Goal: Transaction & Acquisition: Download file/media

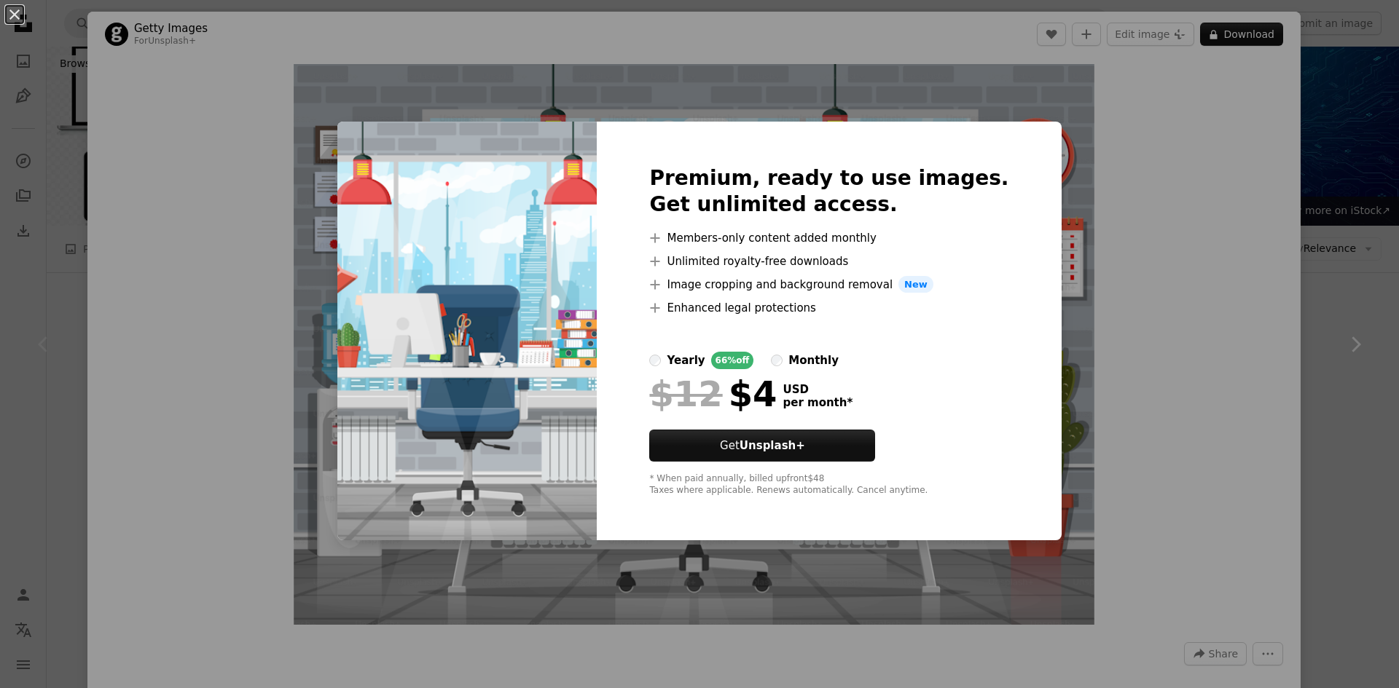
click at [1108, 199] on div "An X shape Premium, ready to use images. Get unlimited access. A plus sign Memb…" at bounding box center [699, 344] width 1399 height 688
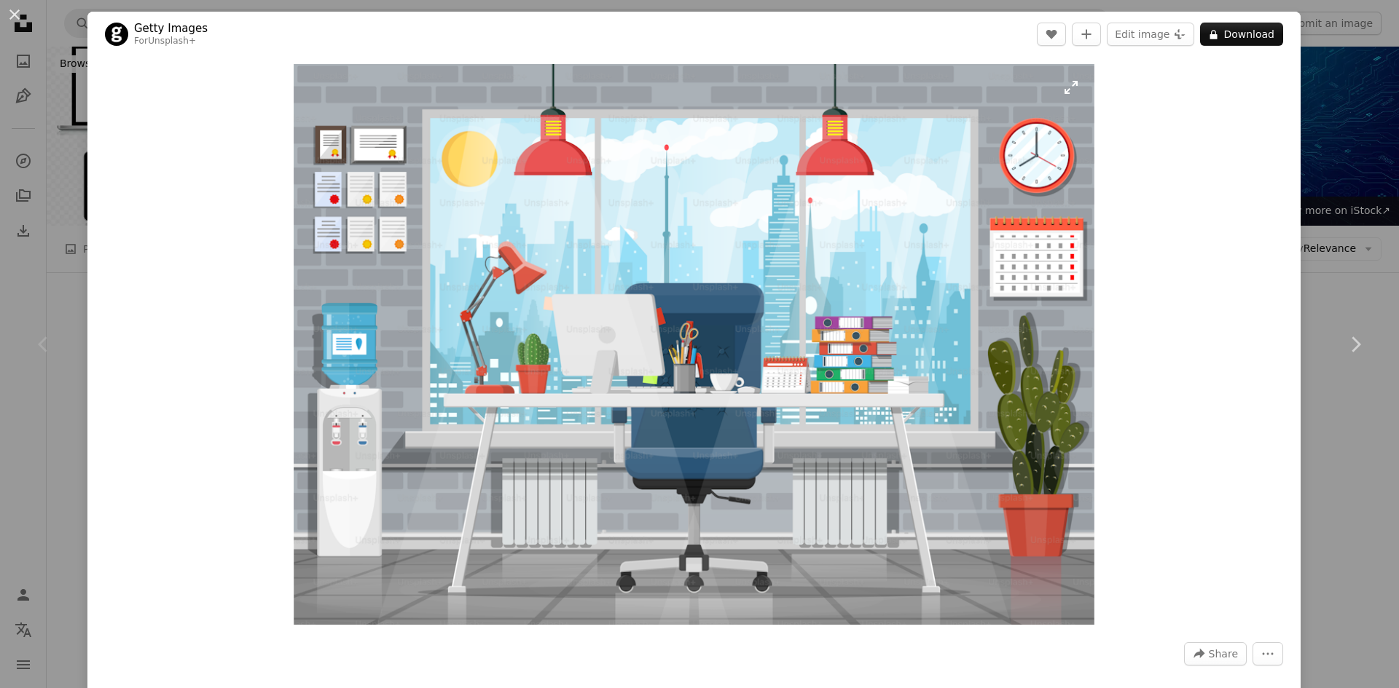
click at [747, 257] on img "Zoom in on this image" at bounding box center [694, 344] width 801 height 561
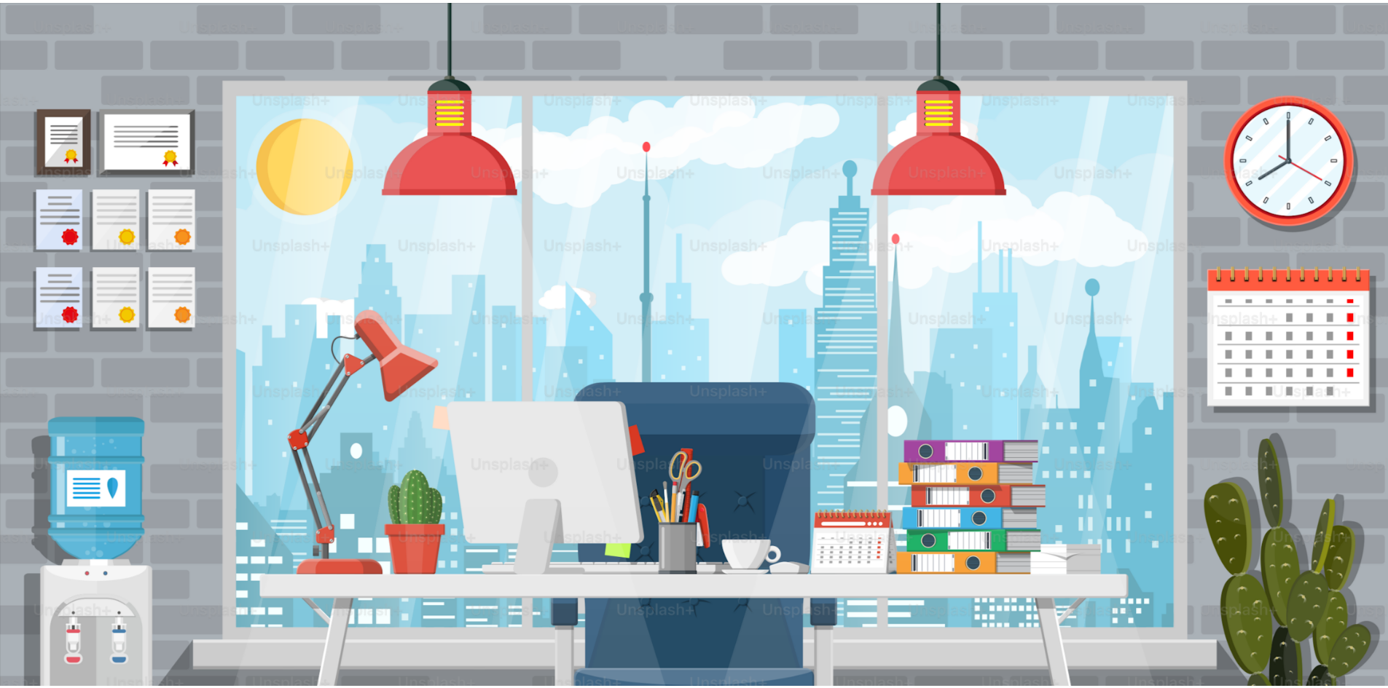
scroll to position [139, 0]
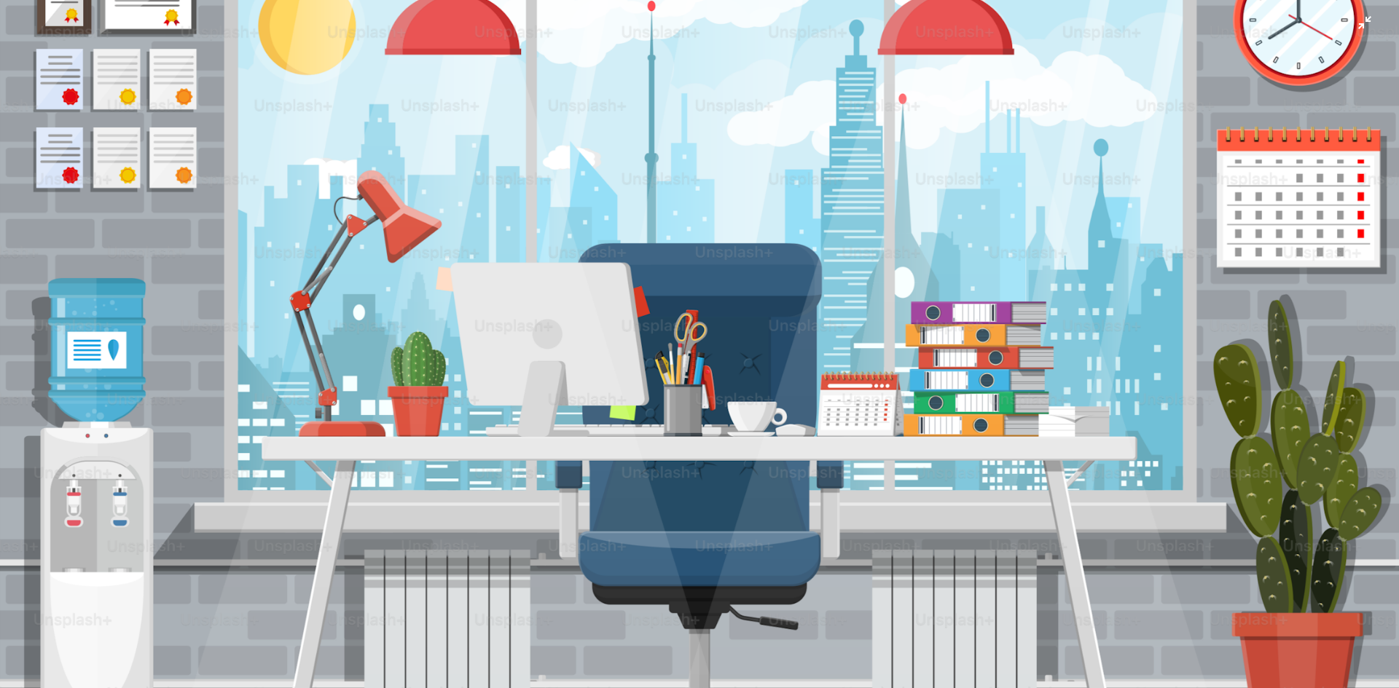
click at [747, 257] on img "Zoom out on this image" at bounding box center [699, 350] width 1400 height 981
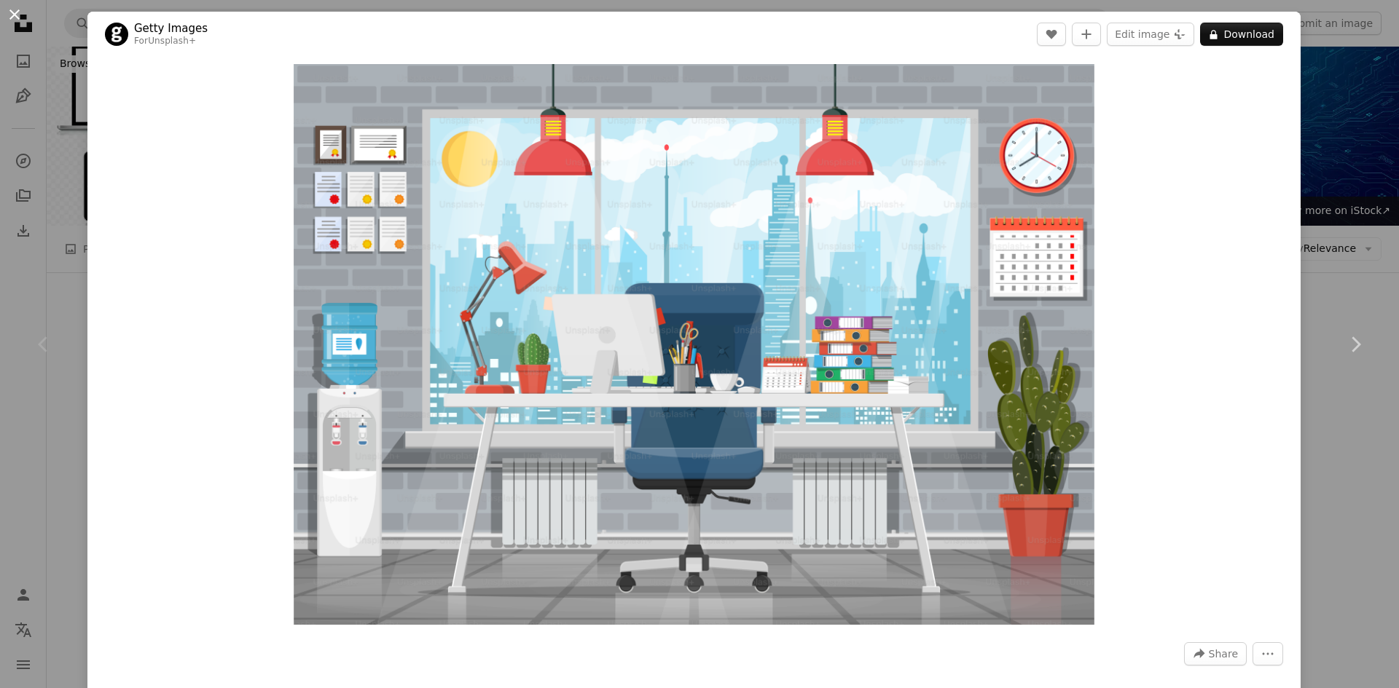
click at [15, 12] on button "An X shape" at bounding box center [14, 14] width 17 height 17
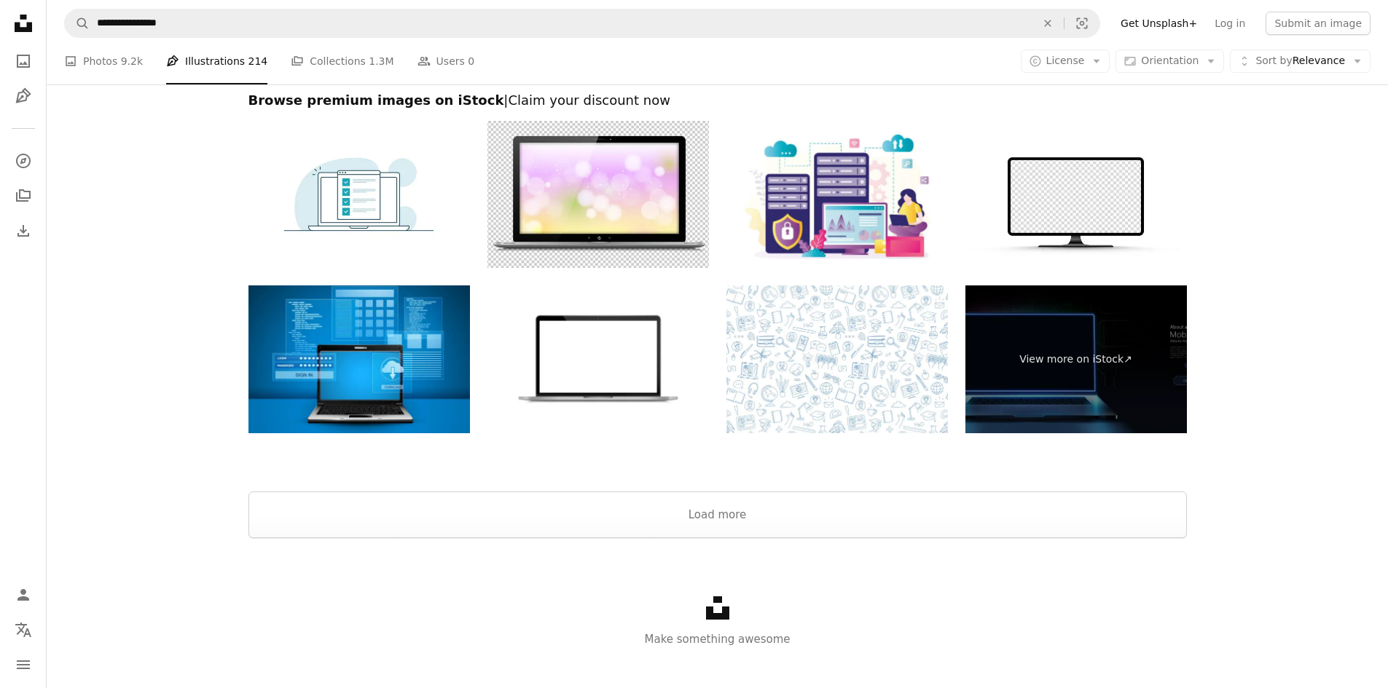
scroll to position [2600, 0]
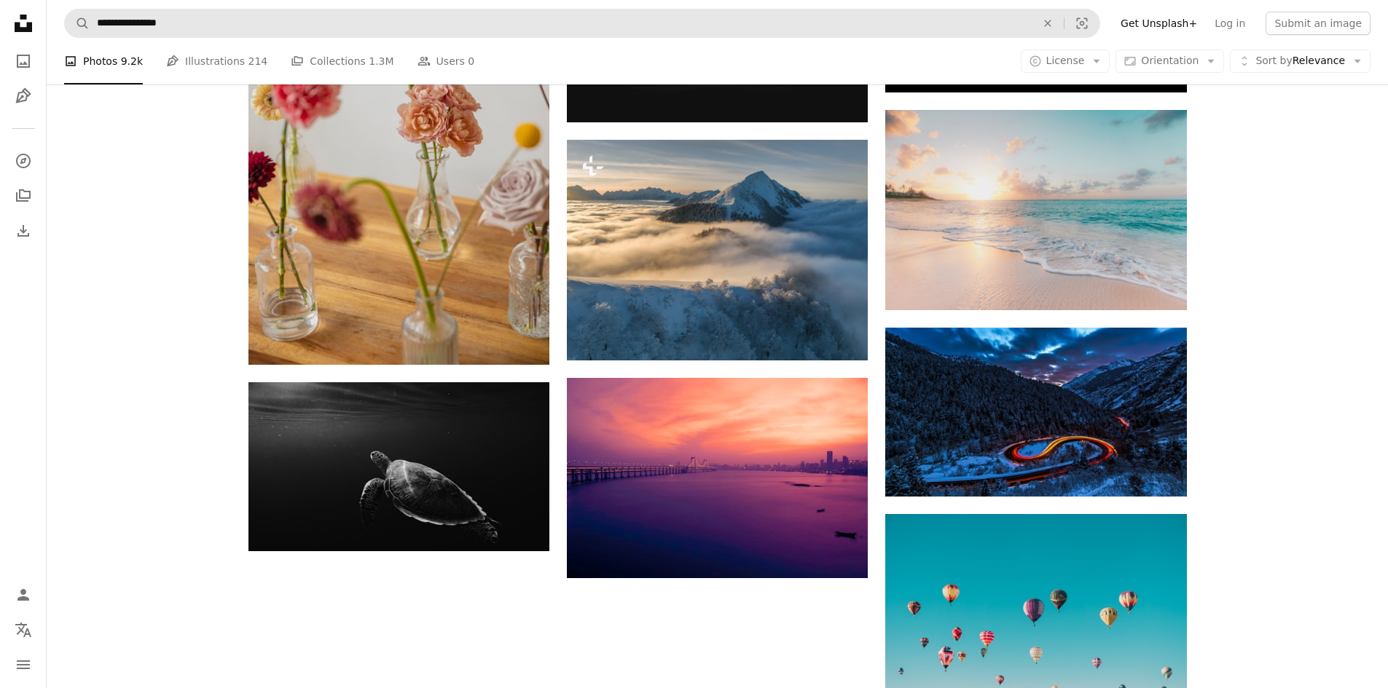
scroll to position [1181, 0]
